Goal: Find specific page/section: Find specific page/section

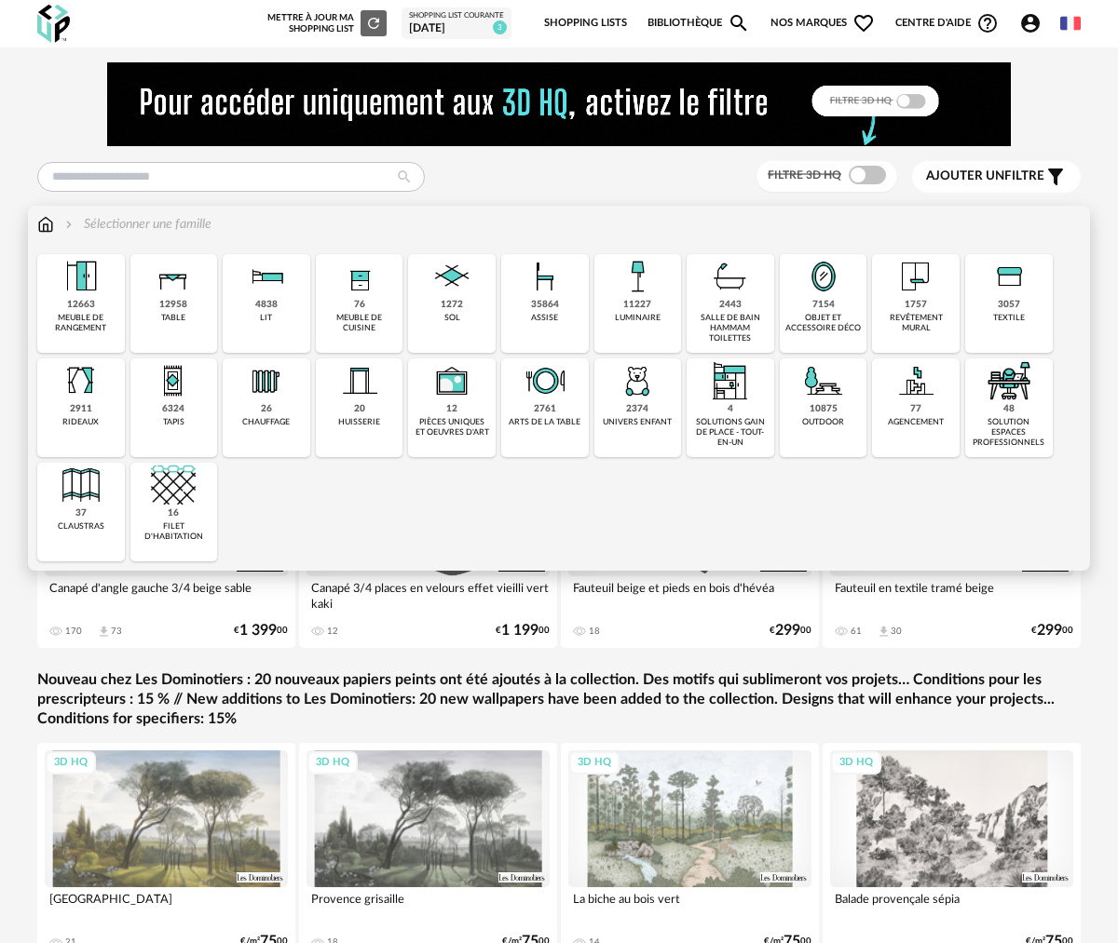
click at [70, 382] on img at bounding box center [81, 381] width 45 height 45
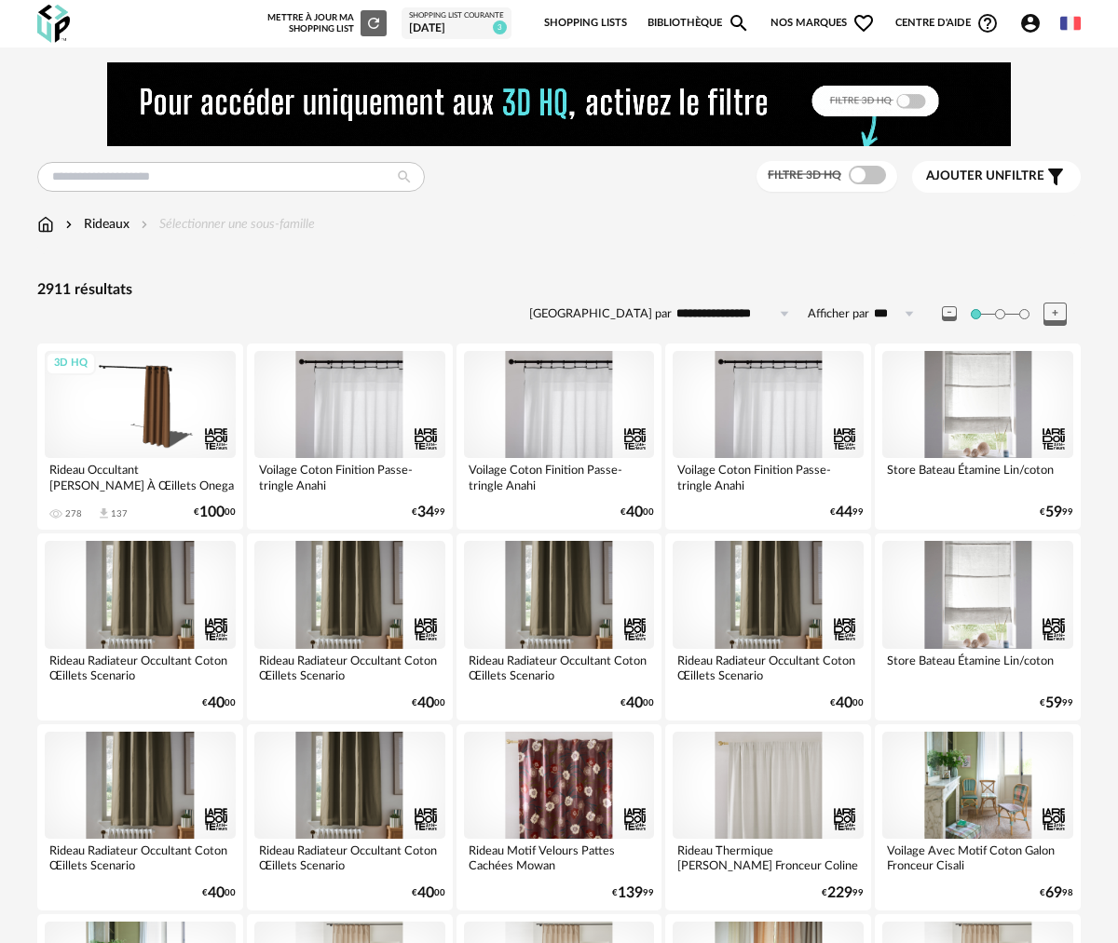
click at [1037, 167] on div "Ajouter un filtre s Filter icon" at bounding box center [996, 177] width 141 height 22
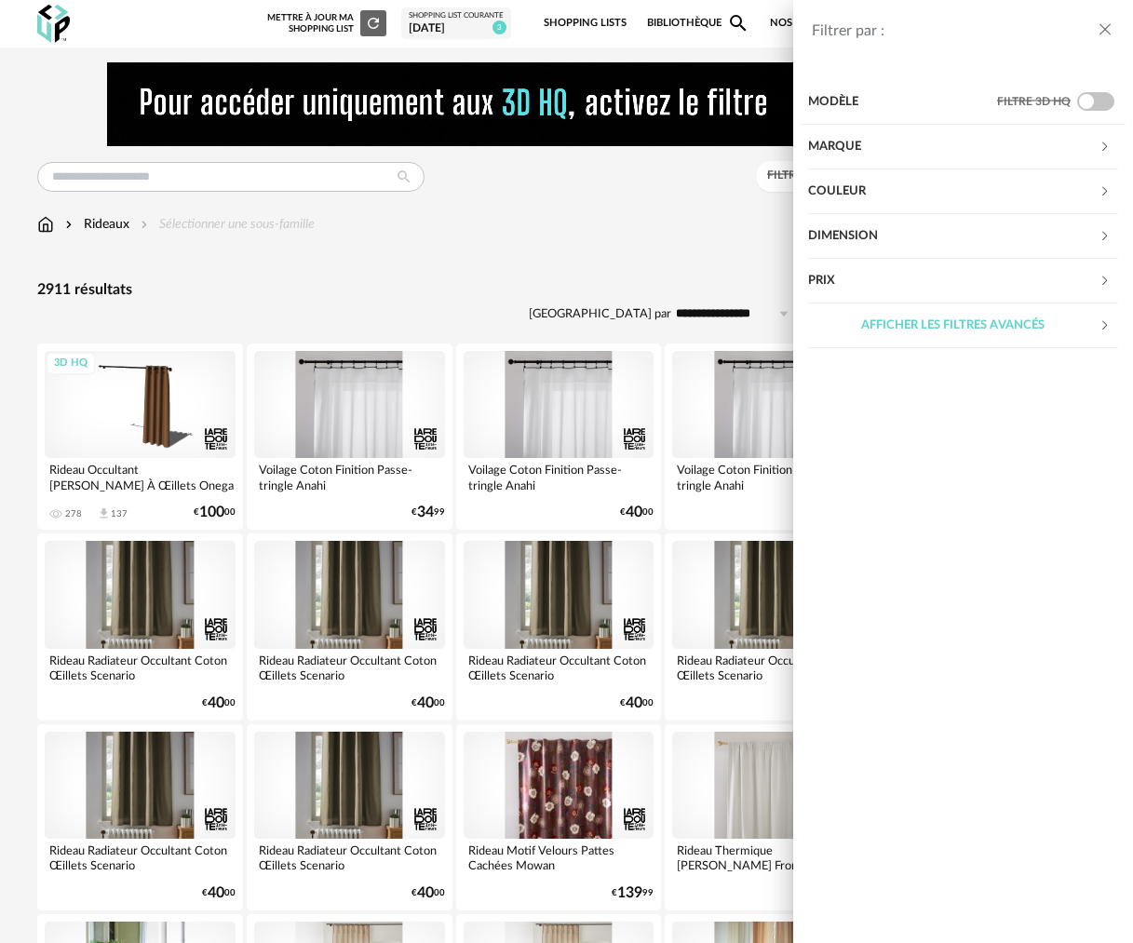
click at [1043, 185] on div "Couleur" at bounding box center [953, 192] width 291 height 45
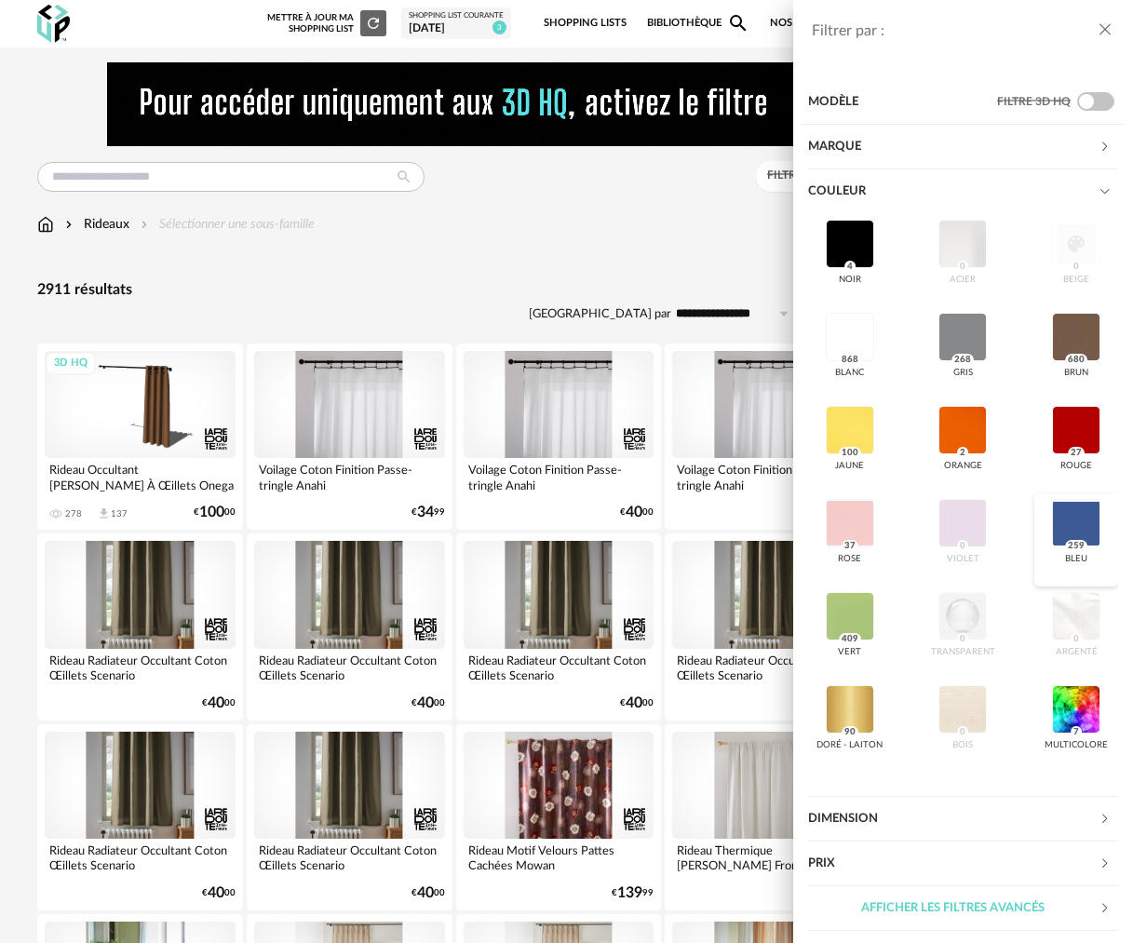
click at [1088, 531] on div at bounding box center [1076, 523] width 48 height 48
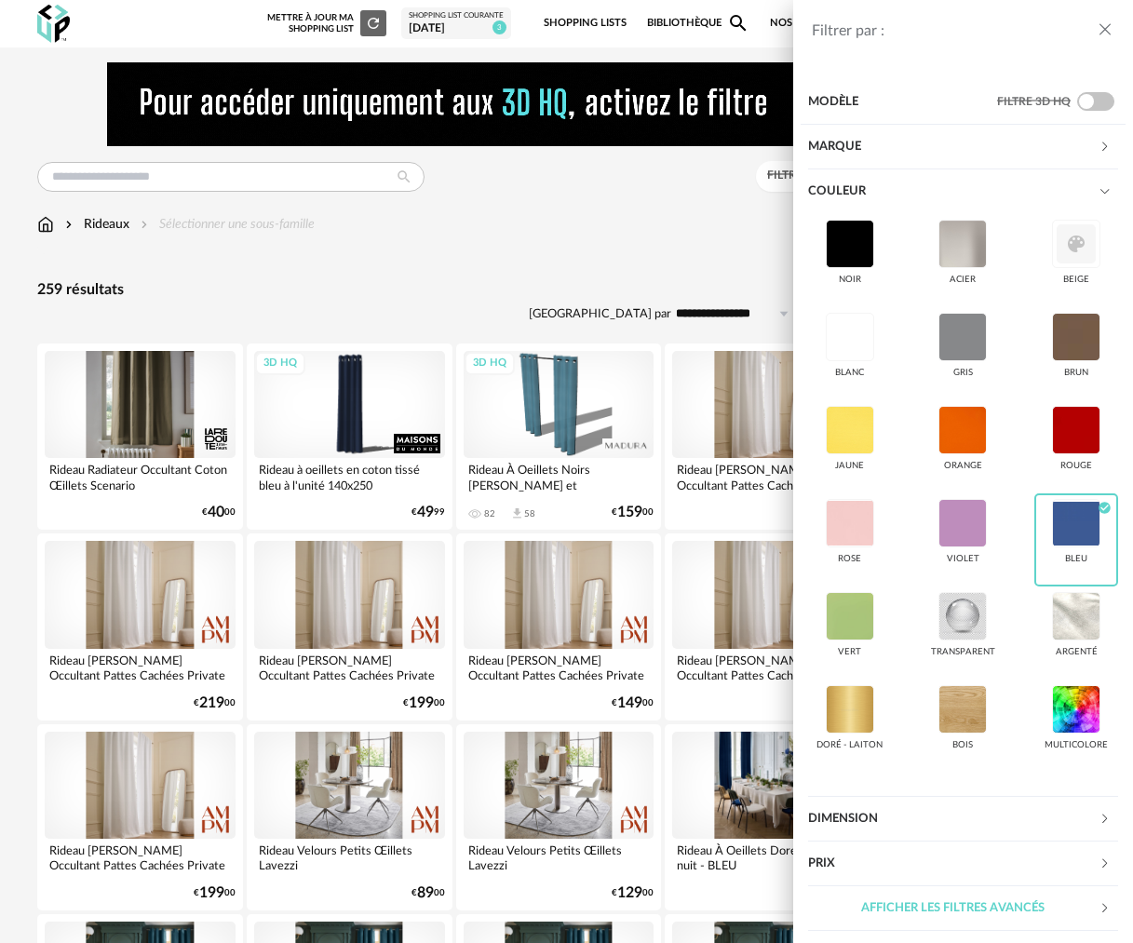
click at [700, 243] on div "Filtrer par : Modèle Filtre 3D HQ Marque &tradition 0 101 Copenhagen 0 366 Conc…" at bounding box center [566, 471] width 1133 height 943
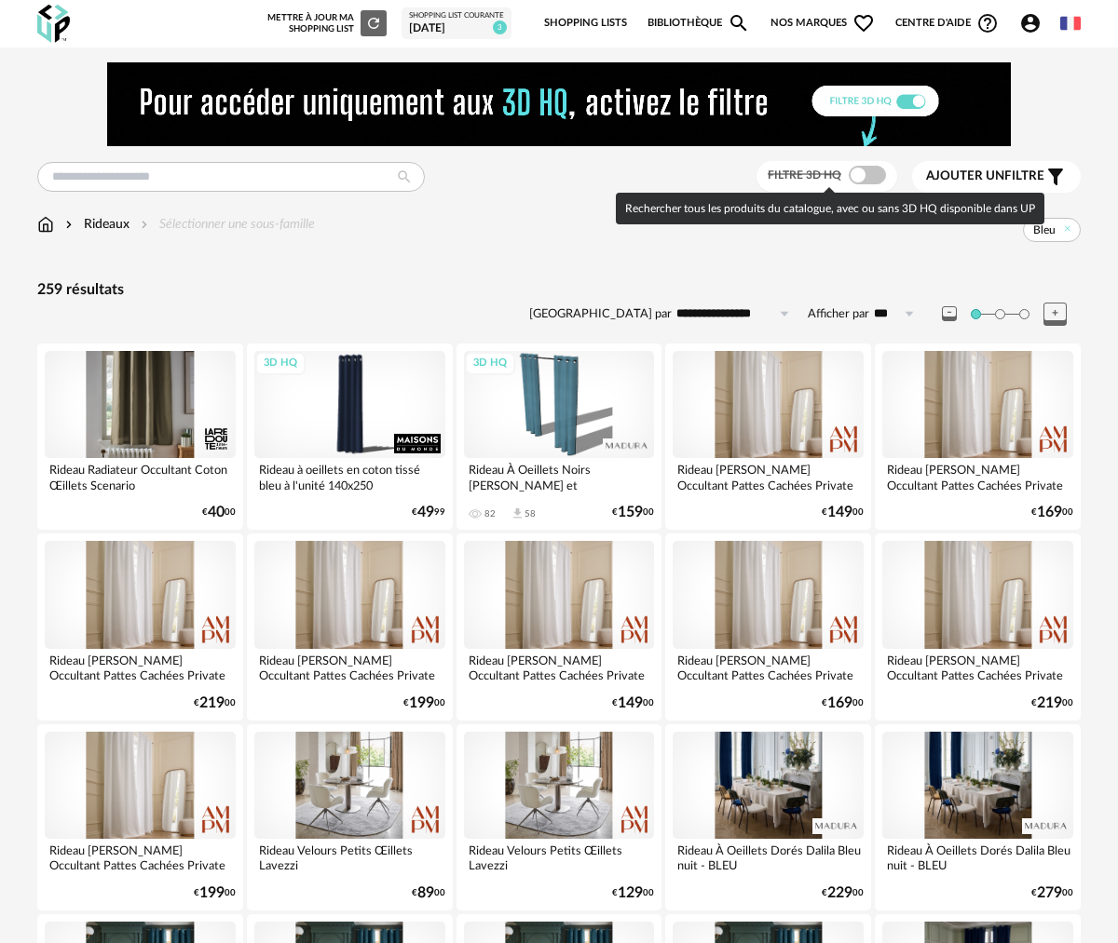
click at [858, 179] on span at bounding box center [866, 175] width 37 height 19
